Goal: Information Seeking & Learning: Find specific fact

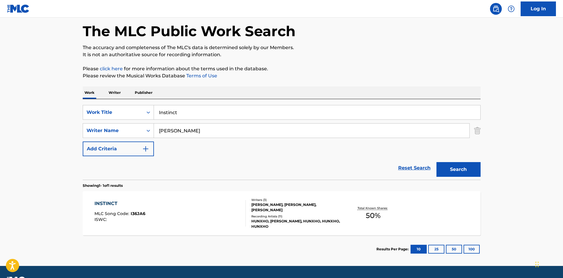
scroll to position [42, 0]
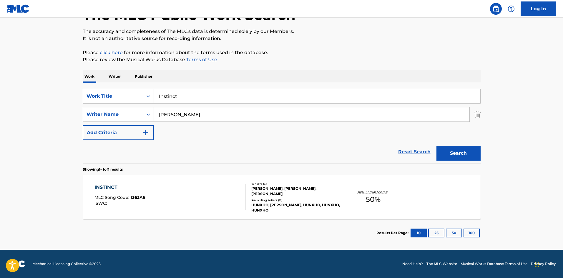
click at [107, 188] on div "INSTINCT" at bounding box center [120, 187] width 51 height 7
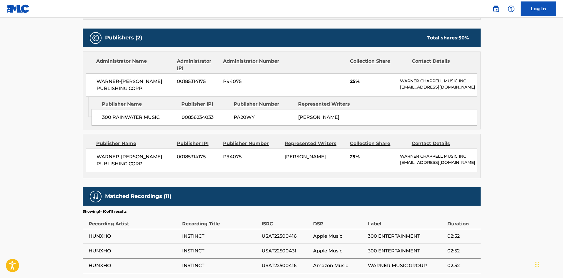
scroll to position [265, 0]
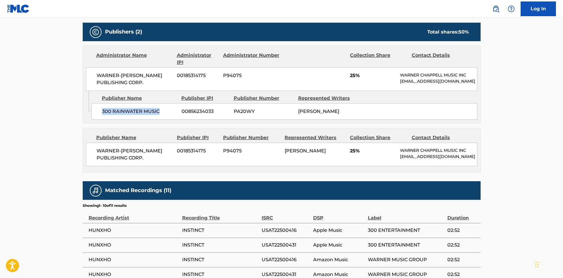
drag, startPoint x: 99, startPoint y: 117, endPoint x: 174, endPoint y: 113, distance: 75.2
click at [174, 113] on div "300 RAINWATER MUSIC 00856234033 PA20WY [PERSON_NAME]" at bounding box center [285, 111] width 386 height 16
copy span "300 RAINWATER MUSIC"
drag, startPoint x: 96, startPoint y: 153, endPoint x: 156, endPoint y: 161, distance: 60.3
click at [156, 161] on span "WARNER-[PERSON_NAME] PUBLISHING CORP." at bounding box center [135, 155] width 76 height 14
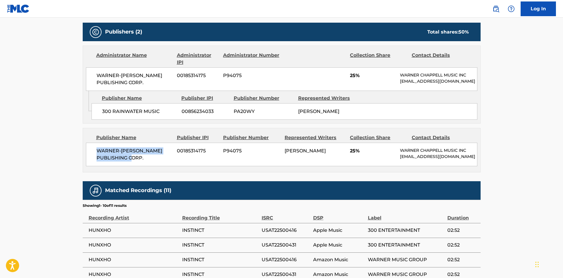
copy span "WARNER-[PERSON_NAME] PUBLISHING CORP."
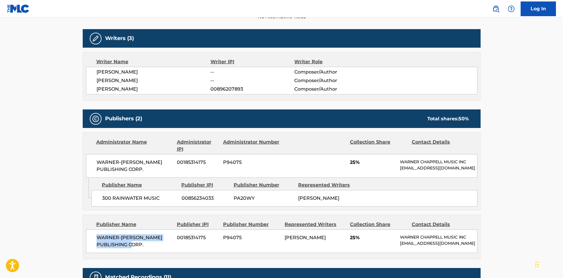
scroll to position [118, 0]
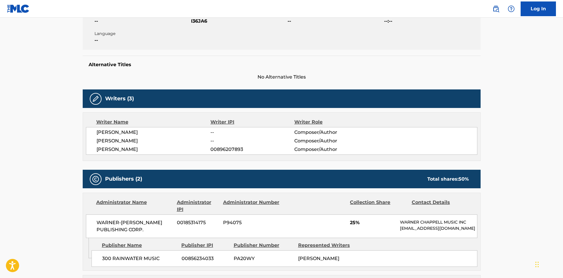
drag, startPoint x: 97, startPoint y: 135, endPoint x: 150, endPoint y: 129, distance: 53.6
click at [148, 130] on span "[PERSON_NAME]" at bounding box center [154, 132] width 114 height 7
copy span "[PERSON_NAME]"
drag, startPoint x: 97, startPoint y: 141, endPoint x: 144, endPoint y: 140, distance: 47.1
click at [144, 140] on span "[PERSON_NAME]" at bounding box center [154, 141] width 114 height 7
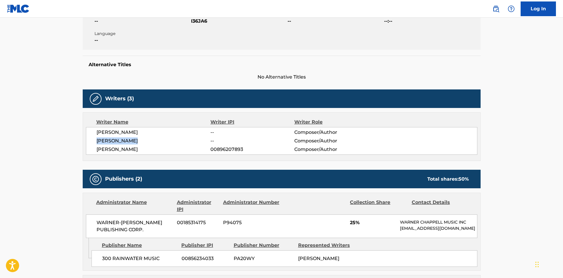
copy span "[PERSON_NAME]"
click at [98, 149] on span "[PERSON_NAME]" at bounding box center [154, 149] width 114 height 7
drag, startPoint x: 96, startPoint y: 150, endPoint x: 146, endPoint y: 149, distance: 50.4
click at [146, 149] on div "[PERSON_NAME] -- Composer/Author [PERSON_NAME] -- Composer/Author [PERSON_NAME]…" at bounding box center [282, 141] width 392 height 28
copy span "[PERSON_NAME]"
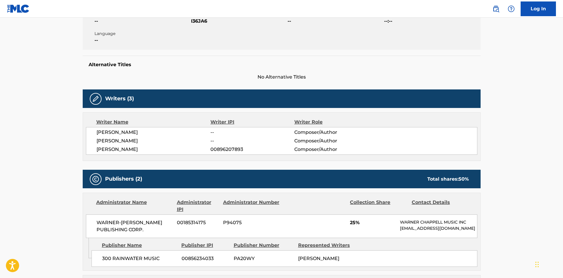
click at [221, 150] on span "00896207893" at bounding box center [253, 149] width 84 height 7
copy span "00896207893"
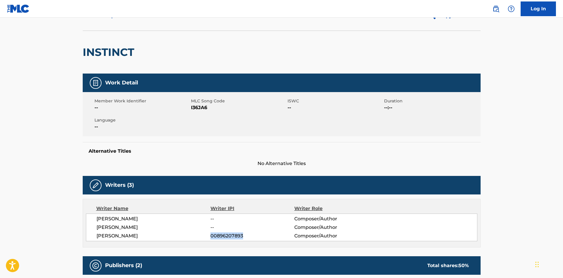
scroll to position [0, 0]
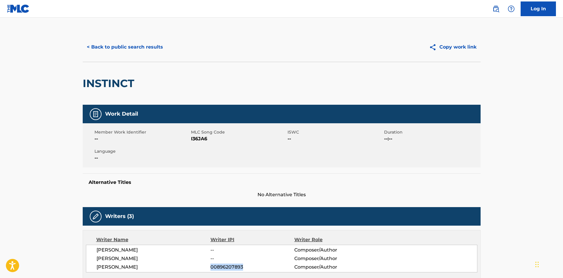
click at [150, 51] on button "< Back to public search results" at bounding box center [125, 47] width 85 height 15
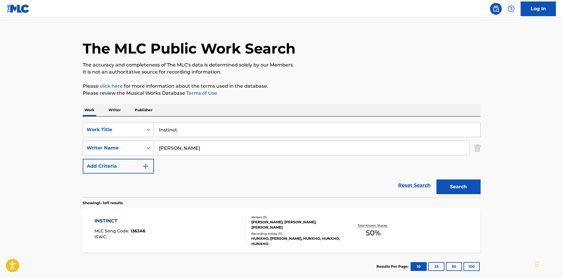
drag, startPoint x: 198, startPoint y: 127, endPoint x: 87, endPoint y: 107, distance: 111.9
click at [67, 126] on main "The MLC Public Work Search The accuracy and completeness of The MLC's data is d…" at bounding box center [281, 146] width 563 height 274
paste input "Pray 4 Us"
type input "Pray 4 Us"
drag, startPoint x: 246, startPoint y: 121, endPoint x: 244, endPoint y: 117, distance: 4.6
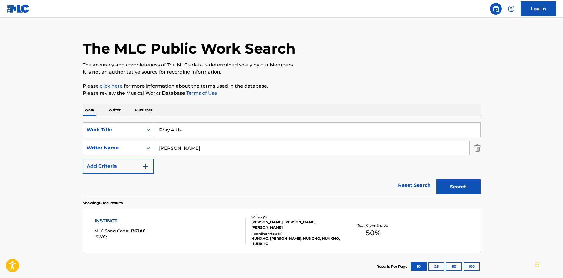
click at [245, 119] on div "SearchWithCriteria5f76cdde-6187-4138-a1a9-531b7f6789c7 Work Title Pray 4 Us Sea…" at bounding box center [282, 157] width 398 height 81
drag, startPoint x: 212, startPoint y: 145, endPoint x: 21, endPoint y: 149, distance: 190.9
click at [24, 148] on main "The MLC Public Work Search The accuracy and completeness of The MLC's data is d…" at bounding box center [281, 146] width 563 height 274
paste input "[PERSON_NAME]"
type input "[PERSON_NAME]"
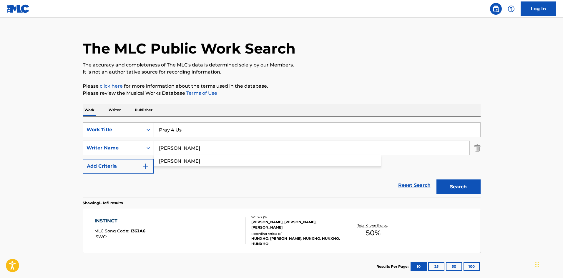
drag, startPoint x: 456, startPoint y: 186, endPoint x: 399, endPoint y: 165, distance: 61.2
click at [456, 186] on button "Search" at bounding box center [459, 187] width 44 height 15
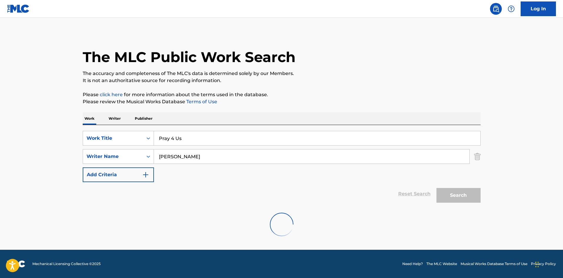
scroll to position [0, 0]
